Goal: Check status

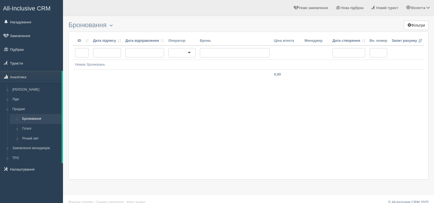
scroll to position [7, 0]
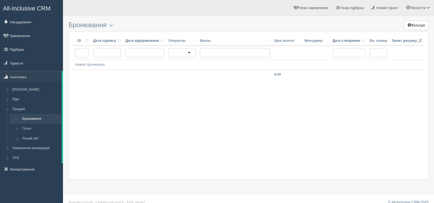
scroll to position [7, 0]
